Goal: Information Seeking & Learning: Learn about a topic

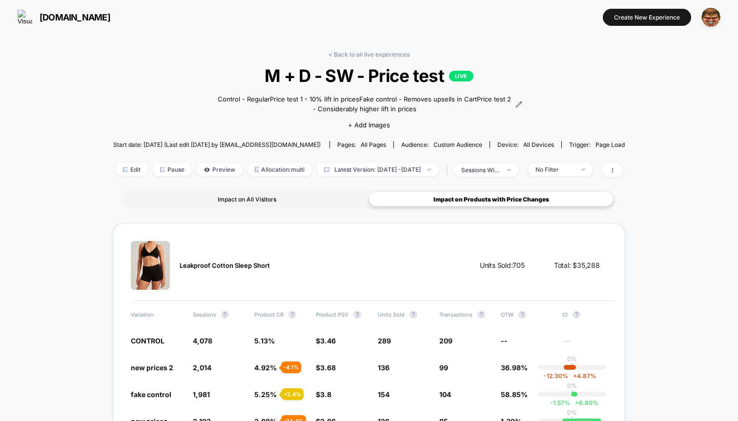
click at [258, 195] on div "Impact on All Visitors" at bounding box center [247, 199] width 244 height 15
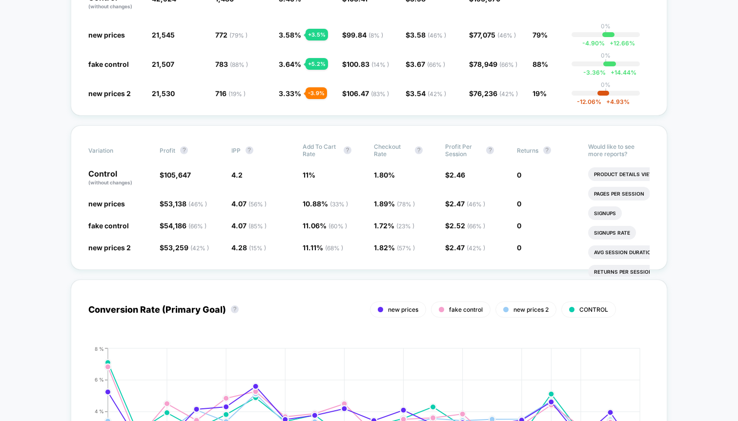
scroll to position [290, 0]
